Goal: Obtain resource: Download file/media

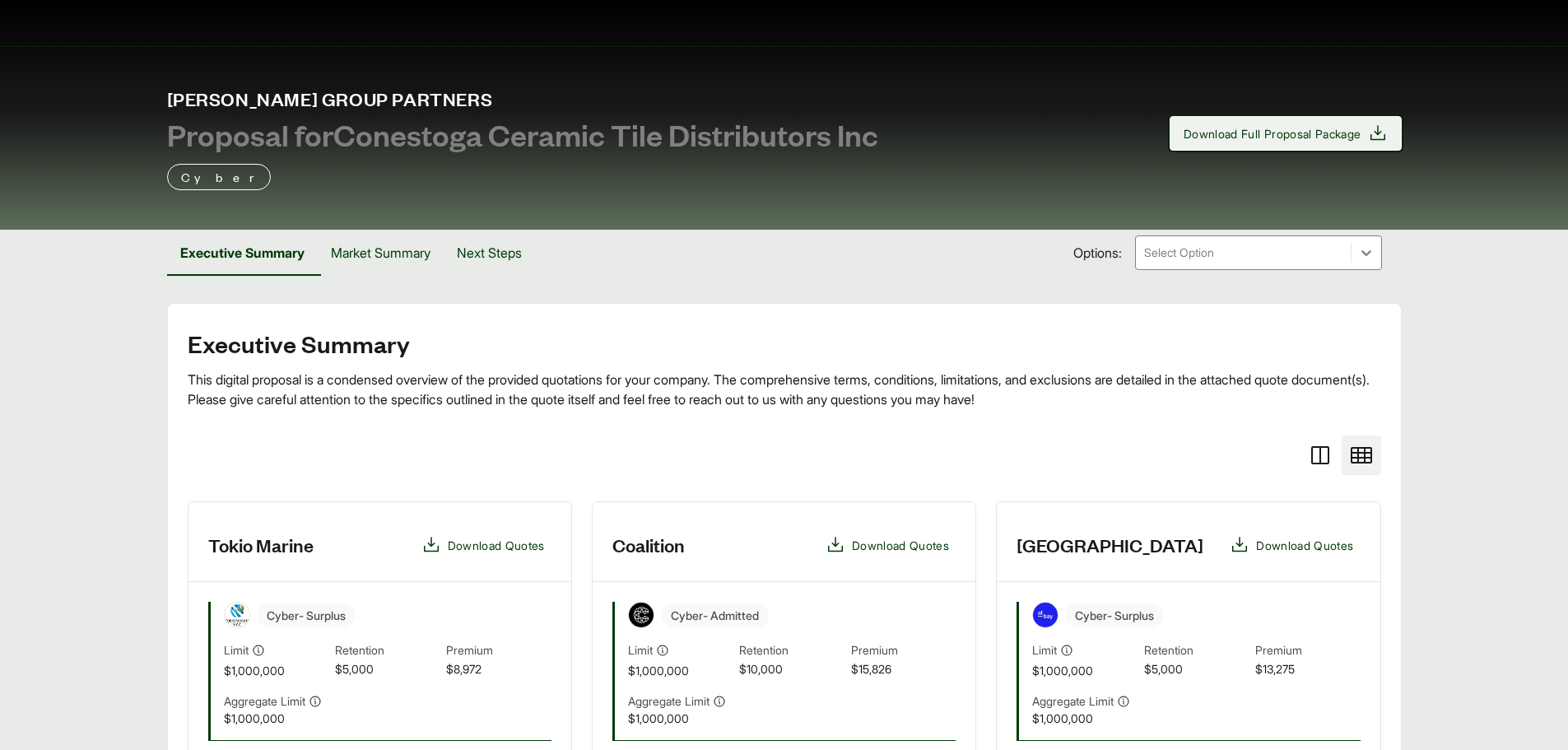
click at [1316, 135] on span "Download Full Proposal Package" at bounding box center [1271, 133] width 177 height 17
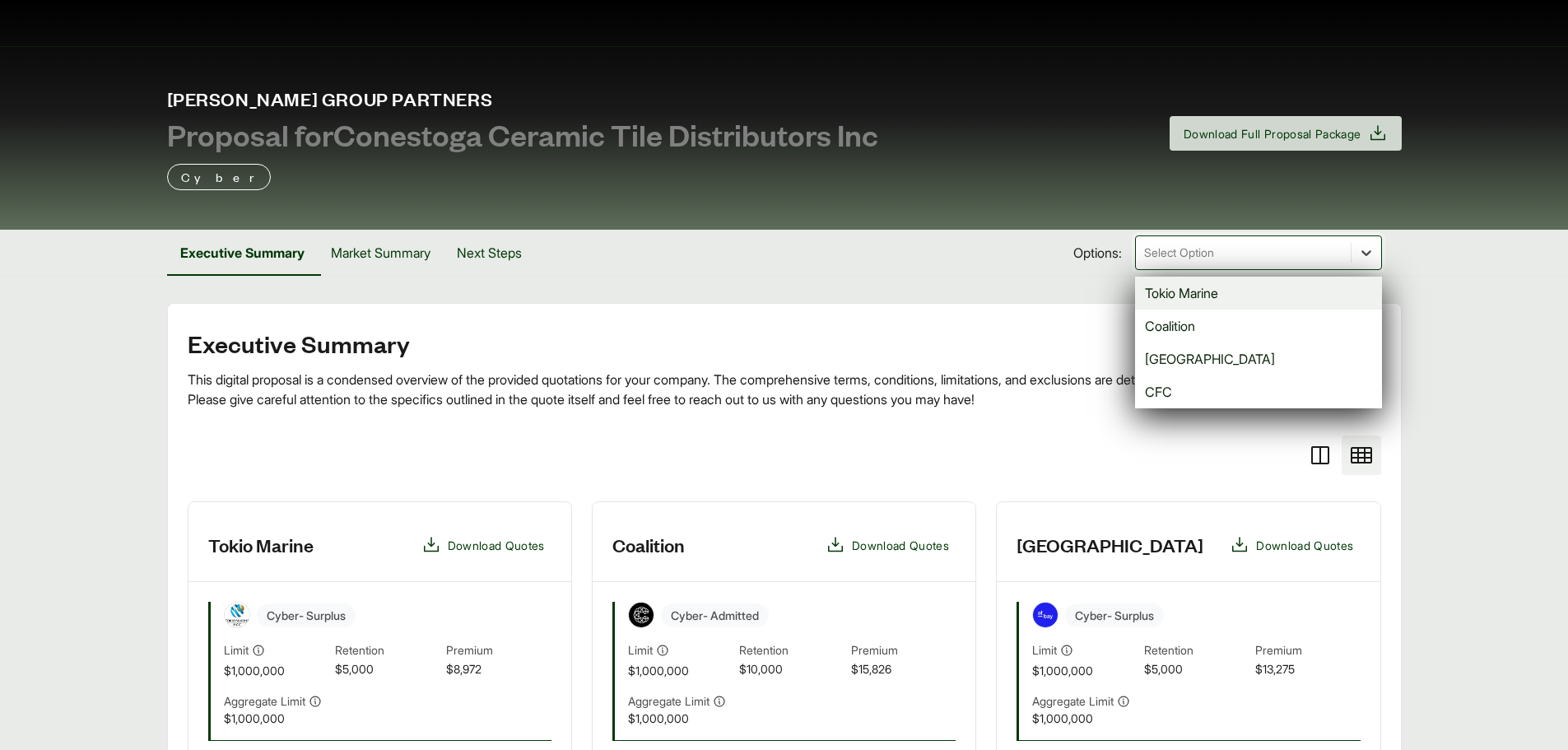
click at [1360, 250] on icon at bounding box center [1366, 253] width 17 height 17
click at [1279, 291] on div "Tokio Marine" at bounding box center [1257, 293] width 247 height 33
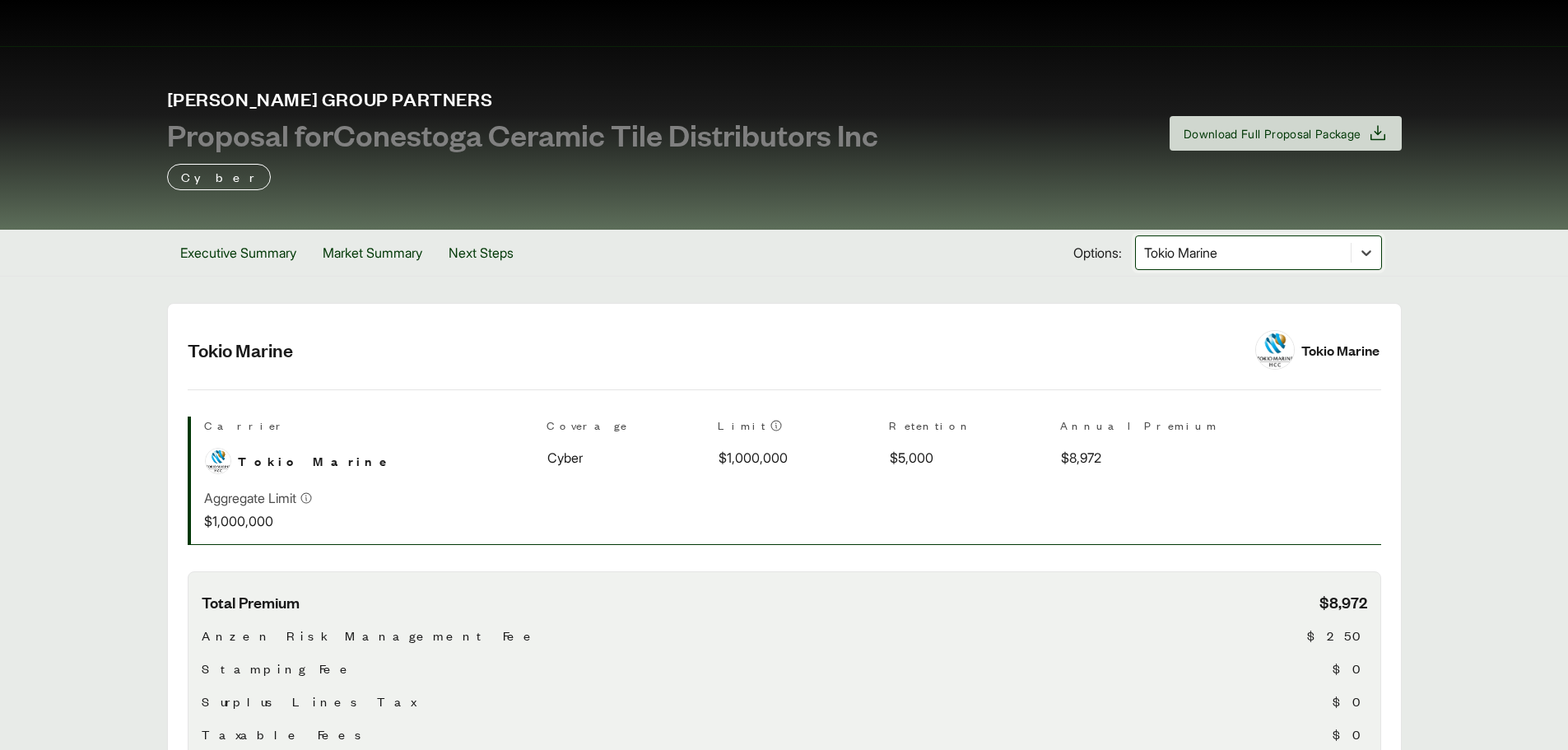
click at [1358, 254] on icon at bounding box center [1366, 253] width 17 height 17
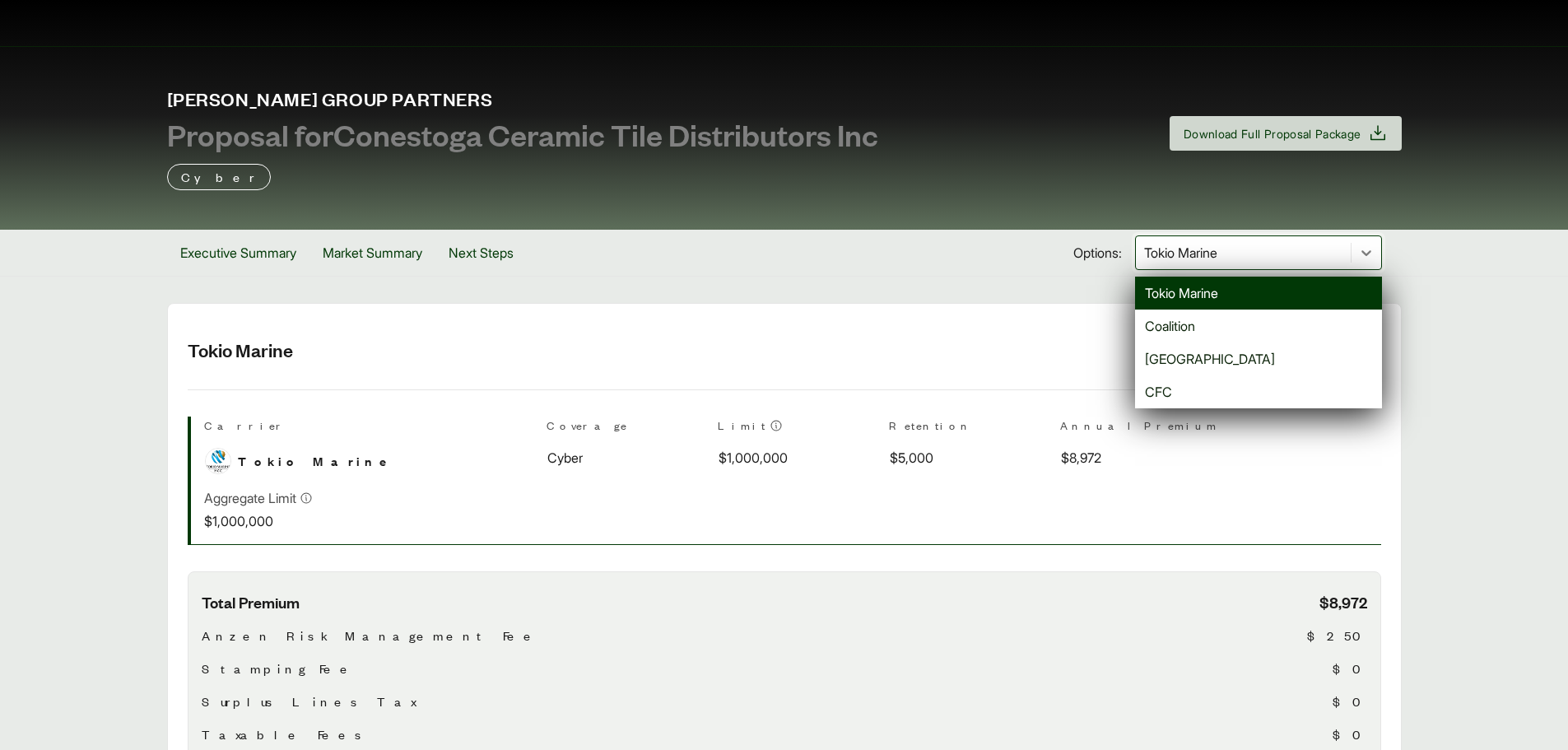
click at [830, 268] on div "Executive Summary Market Summary Next Steps Options: option Tokio Marine, selec…" at bounding box center [784, 253] width 1235 height 46
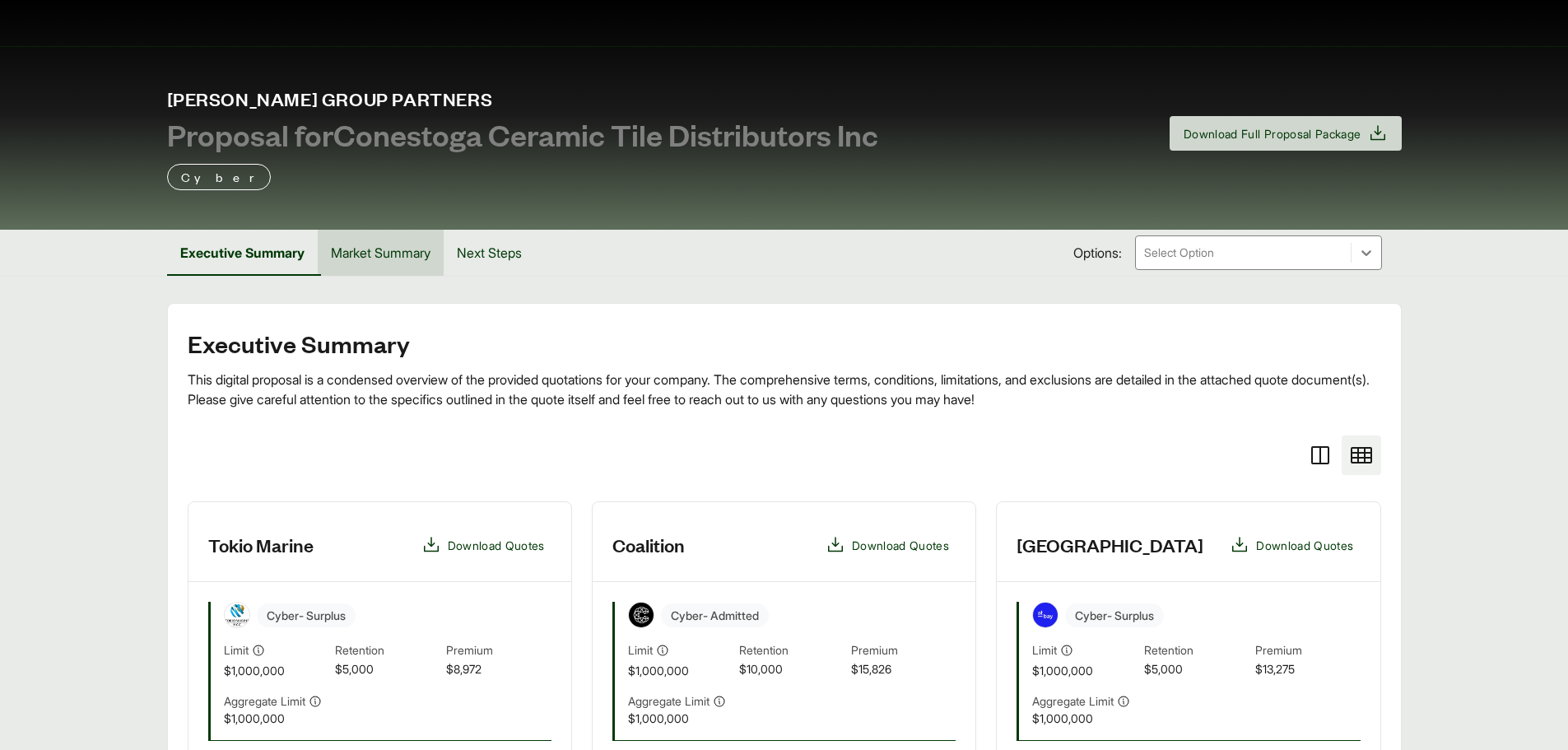
click at [396, 252] on button "Market Summary" at bounding box center [381, 253] width 126 height 46
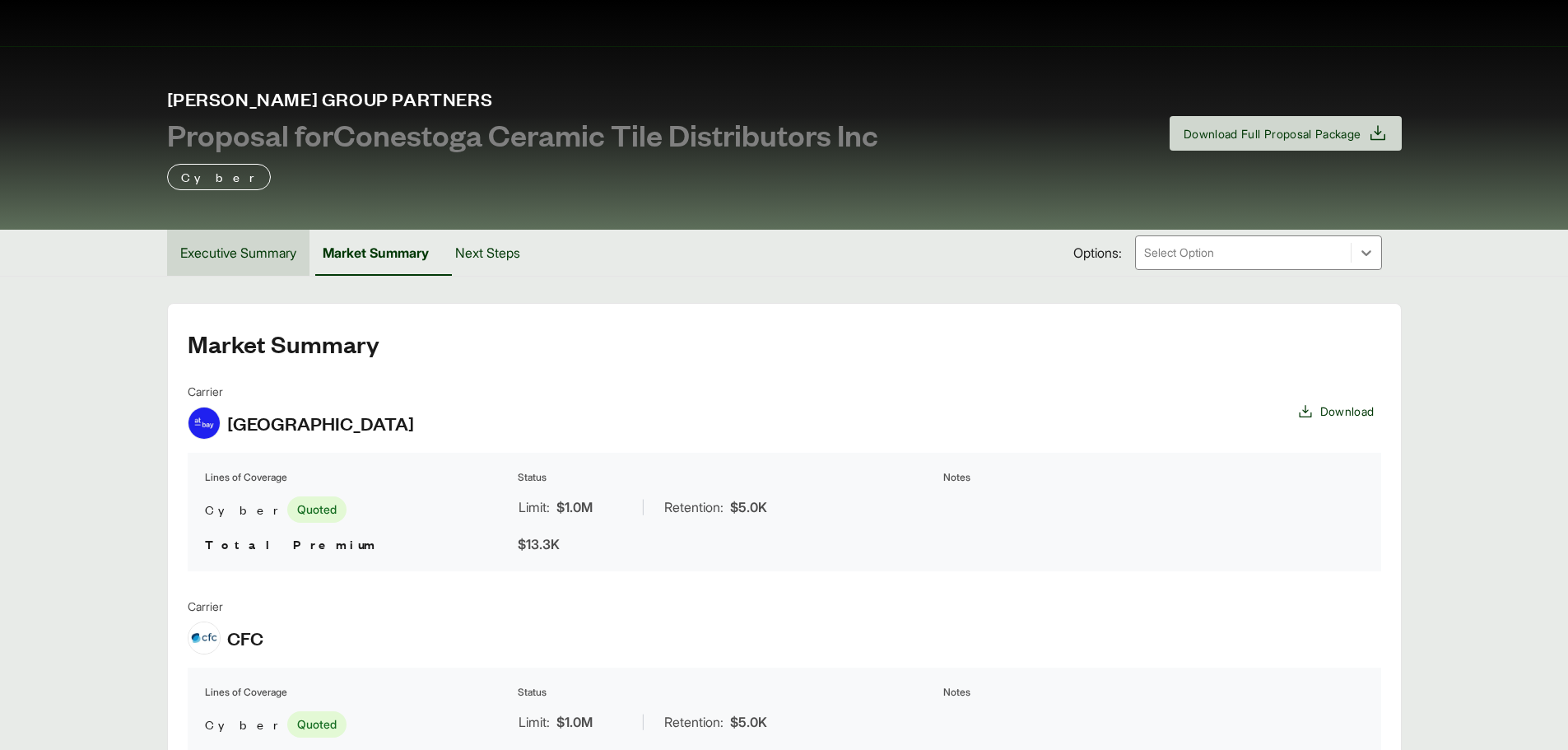
click at [278, 249] on button "Executive Summary" at bounding box center [238, 253] width 143 height 46
